Goal: Task Accomplishment & Management: Manage account settings

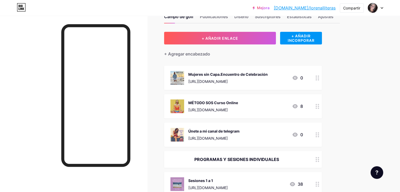
scroll to position [26, 0]
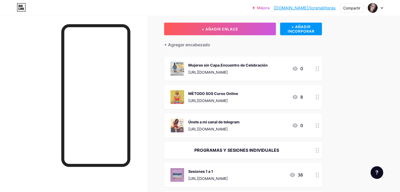
click at [319, 151] on icon at bounding box center [317, 150] width 4 height 5
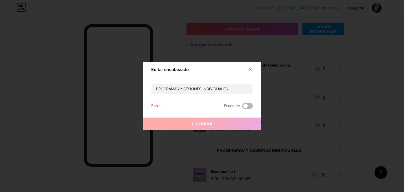
click at [246, 105] on span at bounding box center [247, 106] width 11 height 6
click at [242, 107] on input "checkbox" at bounding box center [242, 107] width 0 height 0
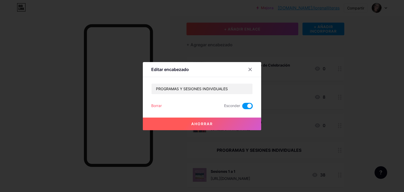
click at [348, 132] on div at bounding box center [202, 96] width 404 height 192
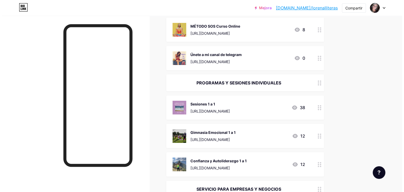
scroll to position [105, 0]
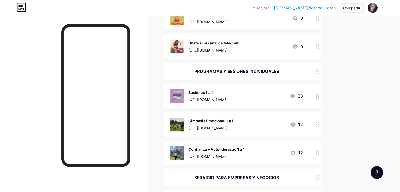
click at [220, 90] on div "Sesiones 1 a 1" at bounding box center [207, 93] width 39 height 6
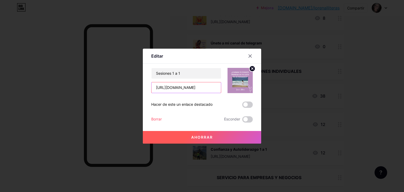
click at [166, 88] on input "https://www.canva.com/design/DAGylumMOxA/EYC3zHA0ajoMwTLf6EGl2A/edit?utm_conten…" at bounding box center [185, 87] width 69 height 11
drag, startPoint x: 156, startPoint y: 87, endPoint x: 226, endPoint y: 89, distance: 69.4
click at [226, 89] on div "Sesiones 1 a 1 https://www.canva.com/design/DAGylumMOxA/EYC3zHA0ajoMwTLf6EGl2A/…" at bounding box center [201, 80] width 101 height 25
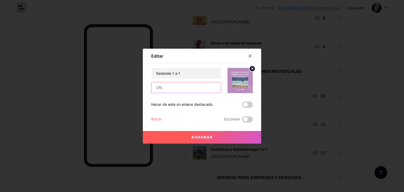
paste input "[URL][DOMAIN_NAME]"
type input "[URL][DOMAIN_NAME]"
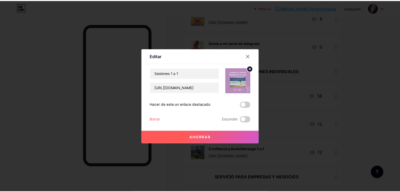
scroll to position [0, 0]
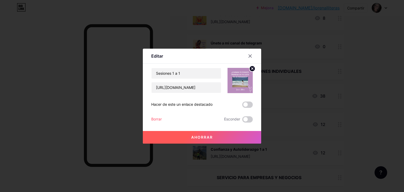
click at [203, 137] on font "Ahorrar" at bounding box center [202, 137] width 22 height 4
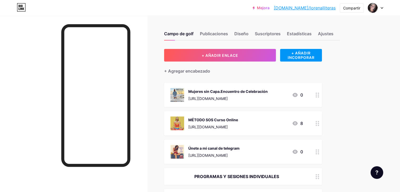
click at [228, 174] on font "PROGRAMAS Y SESIONES INDIVIDUALES" at bounding box center [236, 176] width 85 height 5
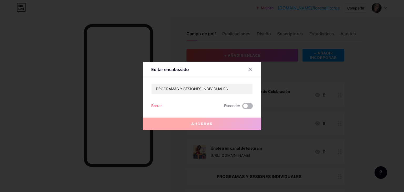
click at [245, 106] on span at bounding box center [247, 106] width 11 height 6
click at [242, 107] on input "checkbox" at bounding box center [242, 107] width 0 height 0
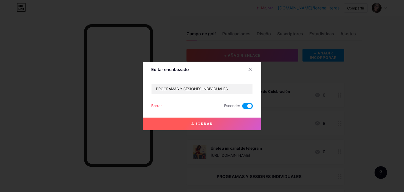
click at [251, 105] on span at bounding box center [247, 106] width 11 height 6
click at [242, 107] on input "checkbox" at bounding box center [242, 107] width 0 height 0
click at [184, 89] on input "PROGRAMAS Y SESIONES INDIVIDUALES" at bounding box center [201, 89] width 101 height 11
drag, startPoint x: 183, startPoint y: 88, endPoint x: 156, endPoint y: 87, distance: 26.8
click at [156, 87] on input "PROGRAMAS Y SESIONES INDIVIDUALES" at bounding box center [201, 89] width 101 height 11
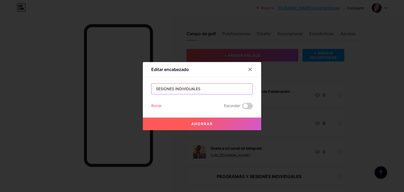
type input "SESIONES INDIVIDUALES"
click at [208, 124] on font "Ahorrar" at bounding box center [202, 123] width 22 height 4
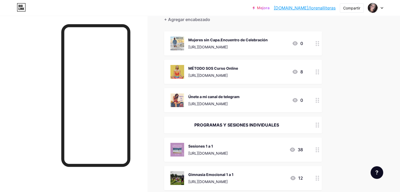
scroll to position [79, 0]
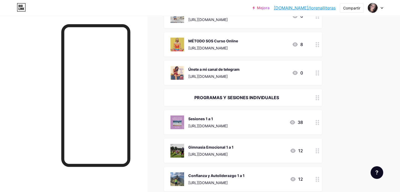
click at [279, 98] on font "PROGRAMAS Y SESIONES INDIVIDUALES" at bounding box center [236, 97] width 85 height 5
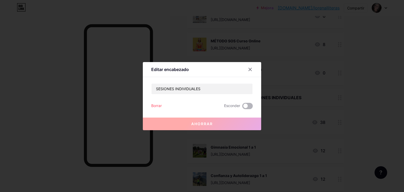
click at [245, 106] on span at bounding box center [247, 106] width 11 height 6
click at [242, 107] on input "checkbox" at bounding box center [242, 107] width 0 height 0
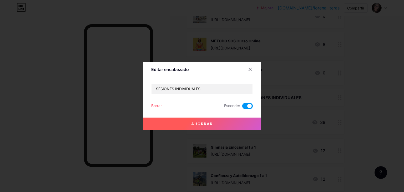
click at [210, 120] on button "Ahorrar" at bounding box center [202, 124] width 118 height 13
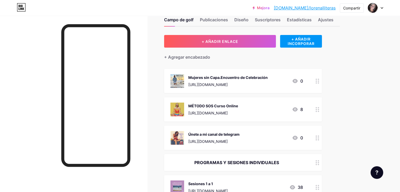
scroll to position [0, 0]
